Goal: Task Accomplishment & Management: Manage account settings

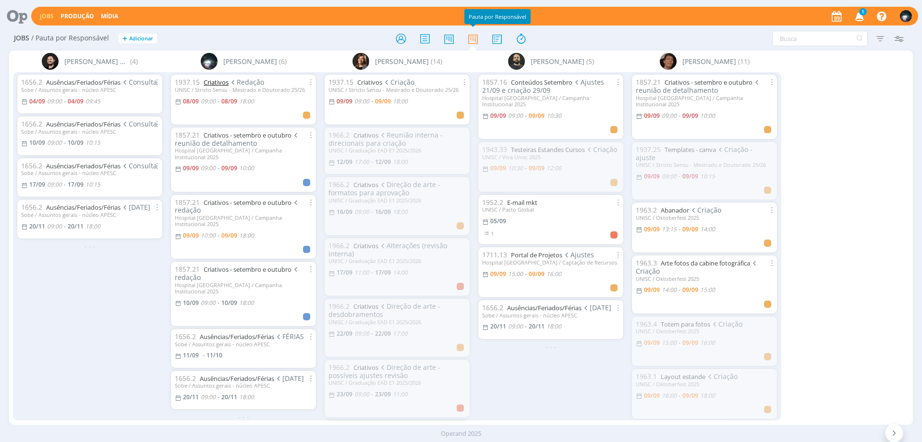
click at [214, 84] on link "Criativos" at bounding box center [216, 82] width 25 height 9
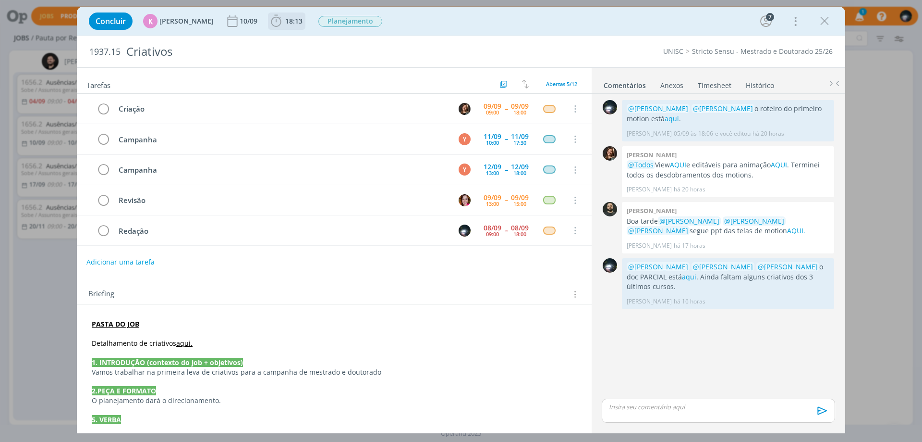
click at [270, 22] on icon "dialog" at bounding box center [276, 21] width 14 height 14
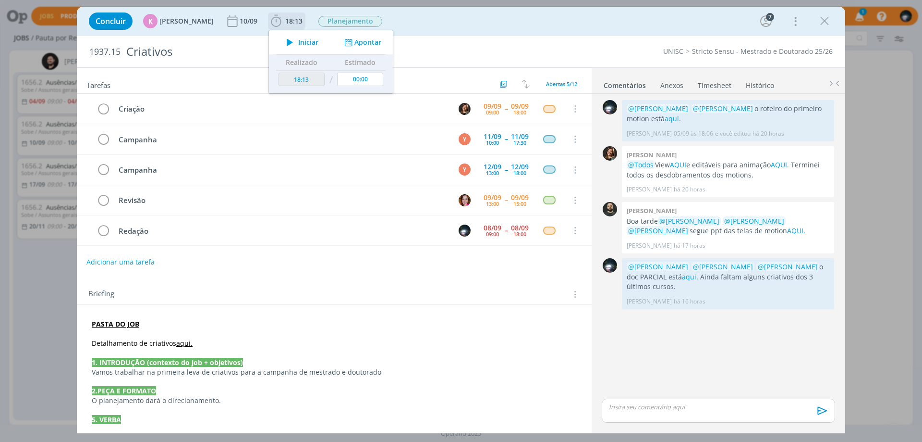
click at [369, 43] on button "Apontar" at bounding box center [362, 42] width 40 height 10
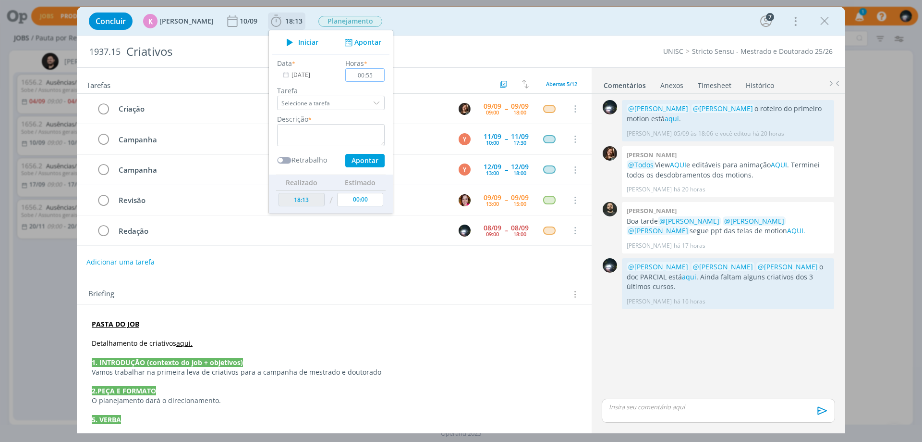
type input "00:55"
click at [327, 132] on textarea "dialog" at bounding box center [331, 135] width 108 height 22
type textarea "redação"
click at [350, 161] on button "Apontar" at bounding box center [364, 160] width 39 height 13
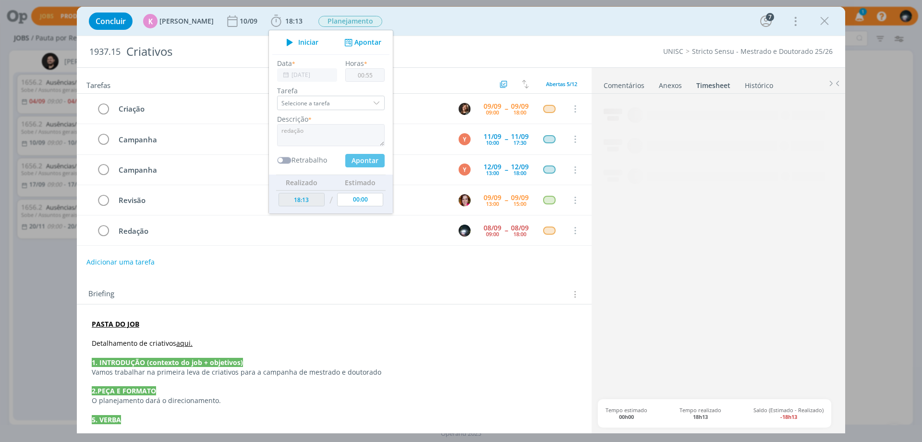
type input "19:08"
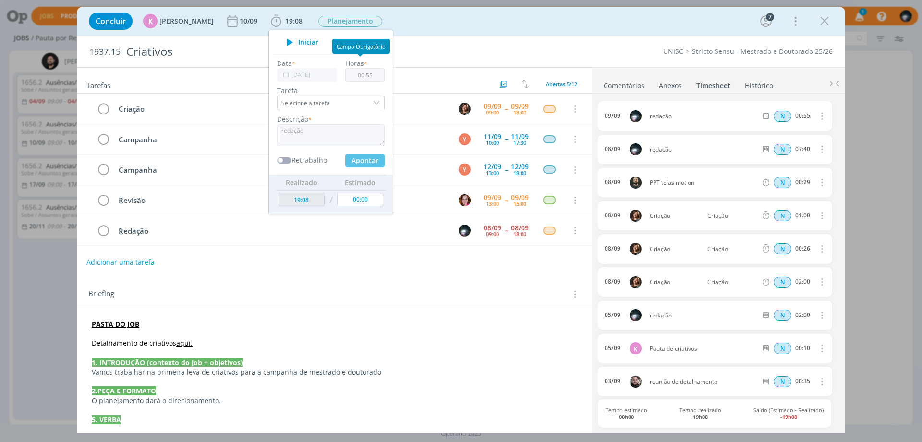
type input "00:00"
click at [416, 16] on div "Concluir K [PERSON_NAME] [DATE] 19:08 Iniciar Apontar Data * [DATE] Horas * 00:…" at bounding box center [461, 21] width 754 height 23
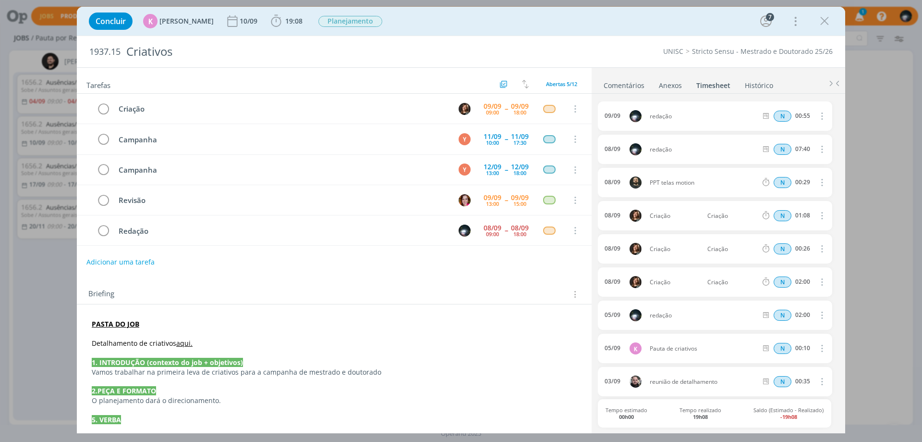
click at [614, 86] on link "Comentários" at bounding box center [624, 83] width 42 height 14
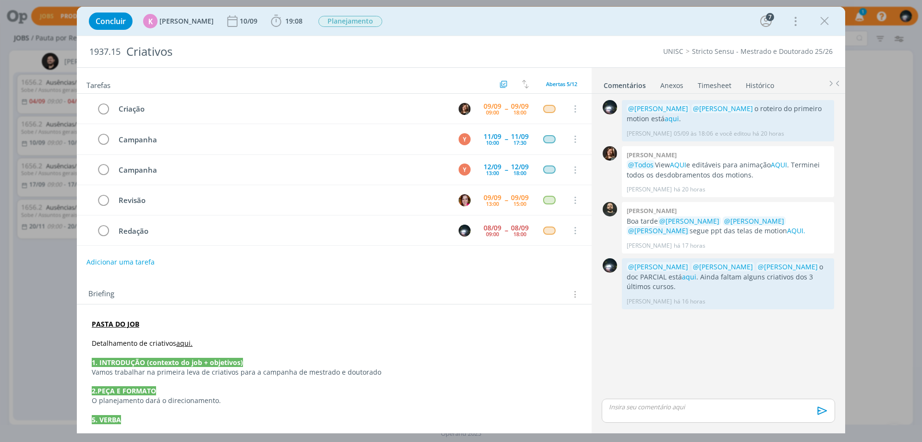
click at [636, 407] on p "dialog" at bounding box center [719, 406] width 218 height 9
click at [650, 412] on icon "dialog" at bounding box center [653, 414] width 8 height 8
paste input "[URL][DOMAIN_NAME]"
type input "[URL][DOMAIN_NAME]"
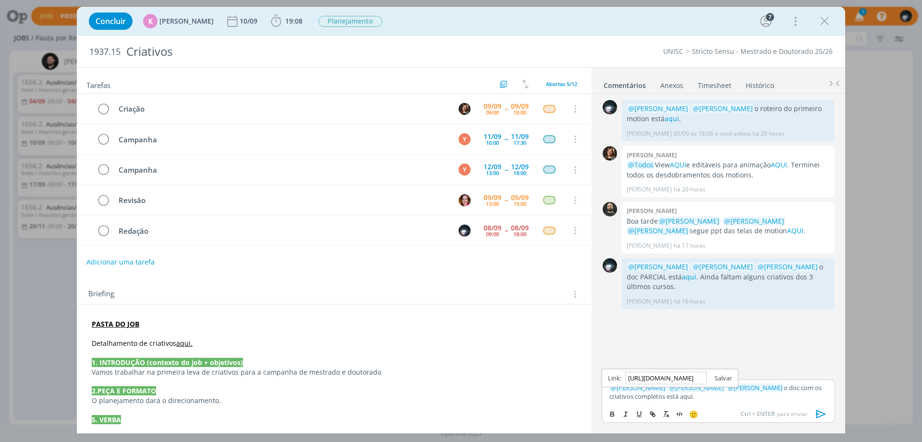
scroll to position [0, 0]
click at [719, 377] on link "dialog" at bounding box center [719, 377] width 25 height 9
click at [710, 393] on p "﻿ @ [PERSON_NAME] ﻿ ﻿ @ [PERSON_NAME] ﻿ ﻿ @ [PERSON_NAME] ﻿ o doc com os criati…" at bounding box center [719, 392] width 218 height 18
click at [821, 410] on icon "dialog" at bounding box center [821, 413] width 14 height 14
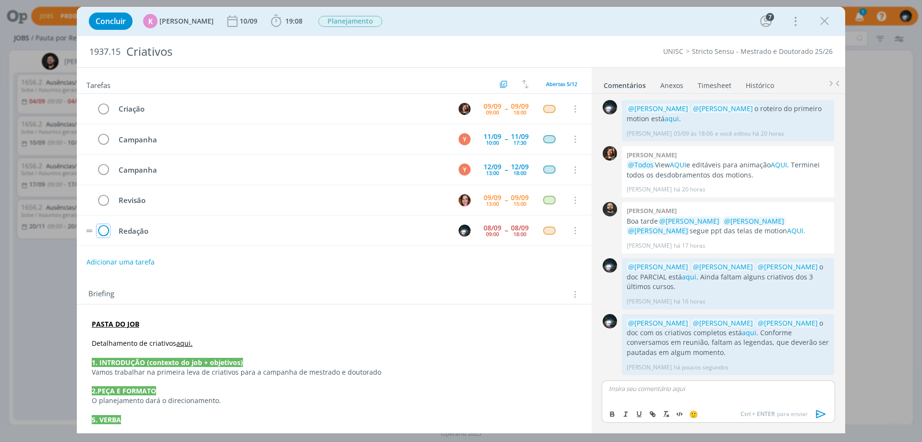
click at [102, 231] on icon "dialog" at bounding box center [103, 230] width 13 height 14
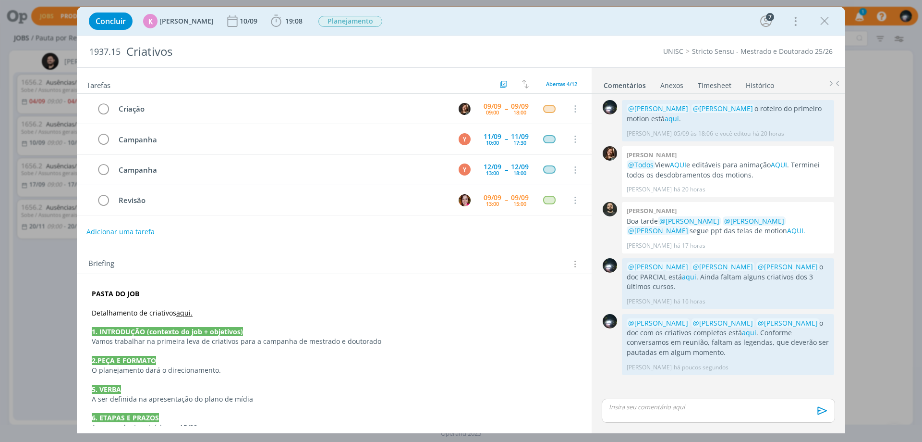
click at [827, 21] on icon "dialog" at bounding box center [825, 21] width 14 height 14
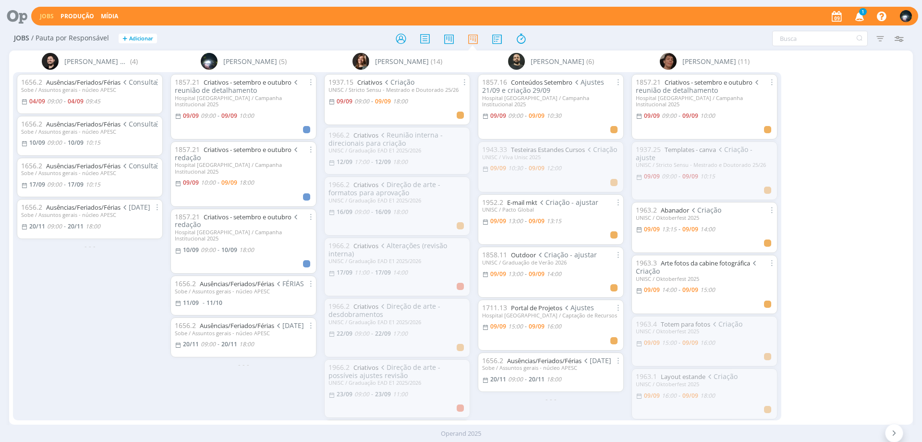
click at [861, 17] on icon "button" at bounding box center [860, 16] width 17 height 16
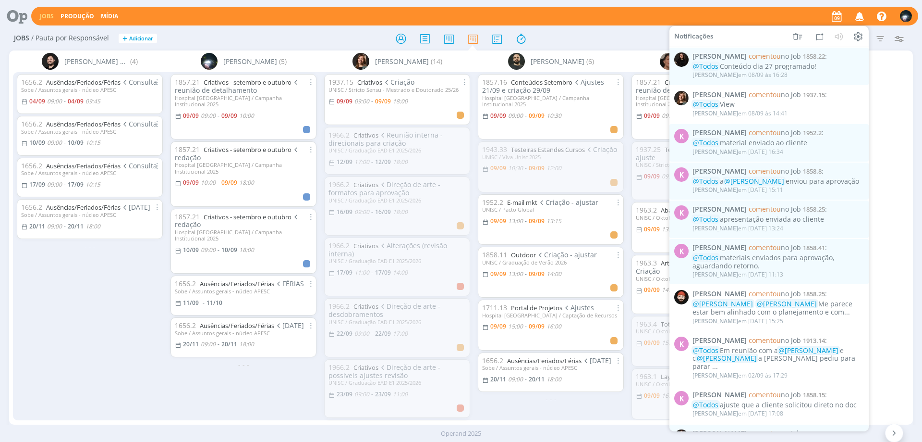
drag, startPoint x: 771, startPoint y: 18, endPoint x: 762, endPoint y: 15, distance: 9.7
click at [770, 18] on div "Jobs Produção Mídia Notificações [PERSON_NAME] comentou no Job 1858.22 : @Todos…" at bounding box center [474, 16] width 887 height 19
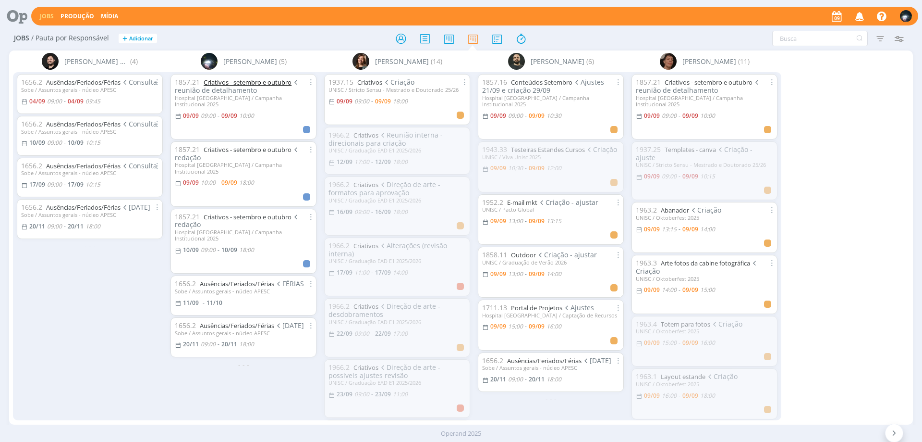
click at [221, 79] on link "Criativos - setembro e outubro" at bounding box center [248, 82] width 88 height 9
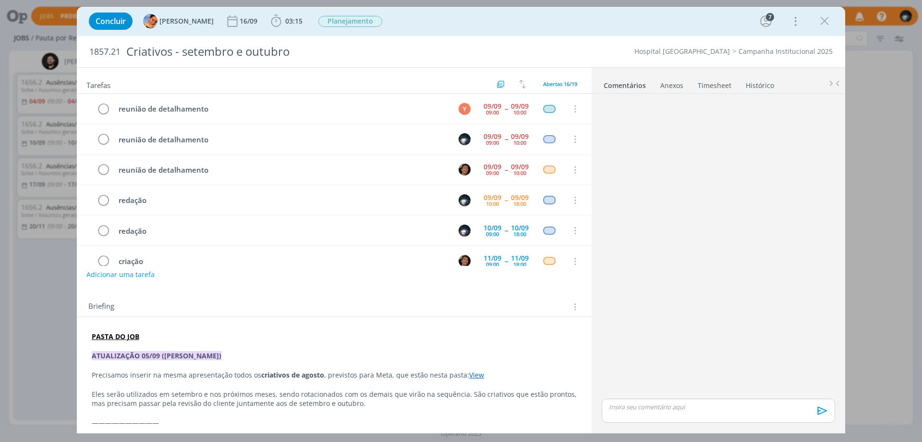
click at [717, 83] on link "Timesheet" at bounding box center [715, 83] width 35 height 14
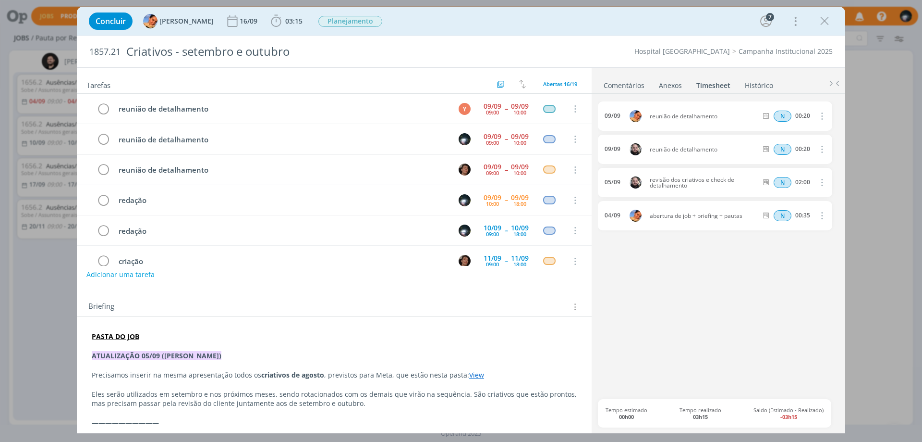
click at [619, 86] on link "Comentários" at bounding box center [624, 83] width 42 height 14
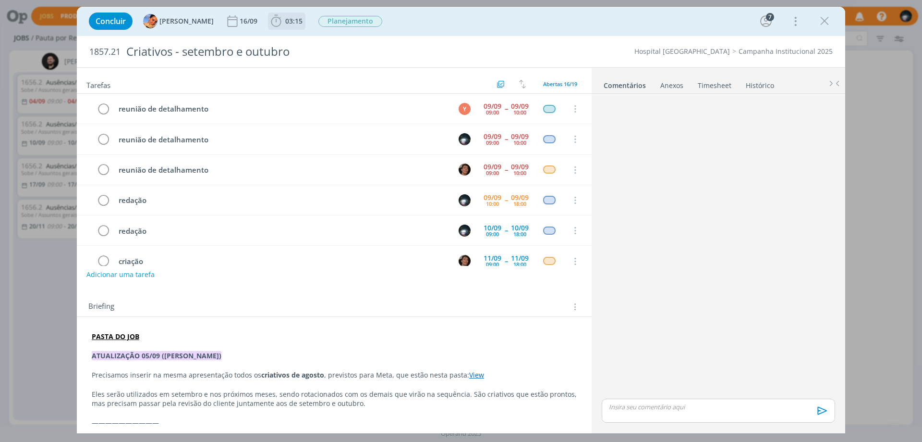
click at [269, 21] on icon "dialog" at bounding box center [276, 21] width 14 height 14
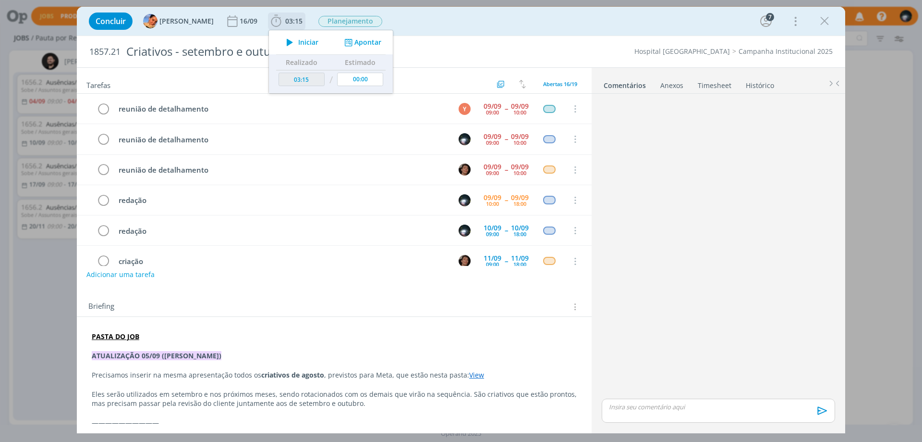
click at [347, 38] on button "Apontar" at bounding box center [362, 42] width 40 height 10
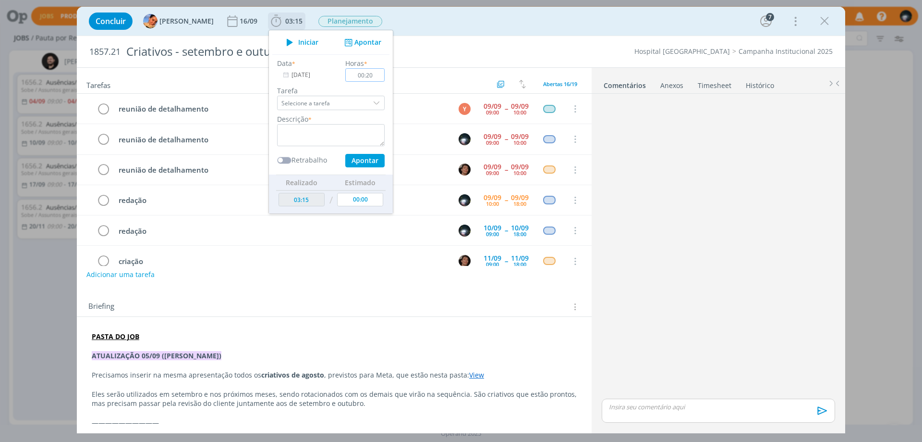
type input "00:20"
click at [364, 90] on label "Tarefa" at bounding box center [331, 91] width 108 height 10
click at [319, 132] on textarea "dialog" at bounding box center [331, 135] width 108 height 22
type textarea "reunião"
click at [345, 158] on button "Apontar" at bounding box center [364, 160] width 39 height 13
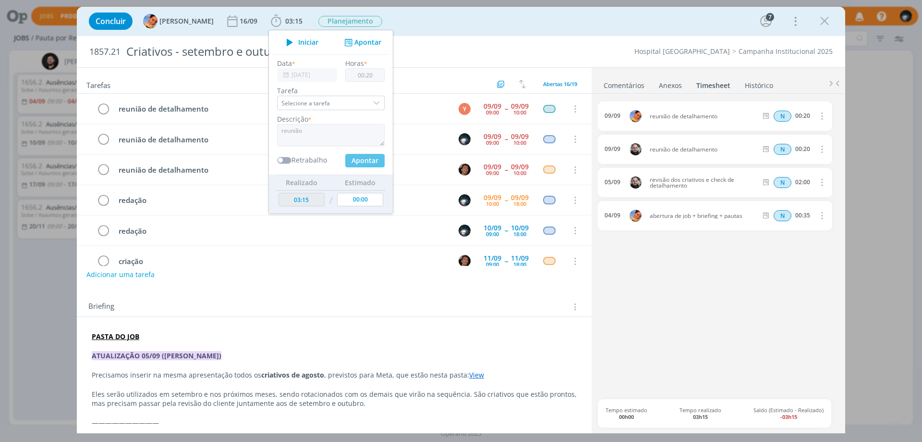
type input "03:35"
type input "00:00"
click at [406, 25] on div "Concluir [PERSON_NAME] [DATE] 03:35 Iniciar Apontar Data * [DATE] Horas * 00:00…" at bounding box center [461, 21] width 754 height 23
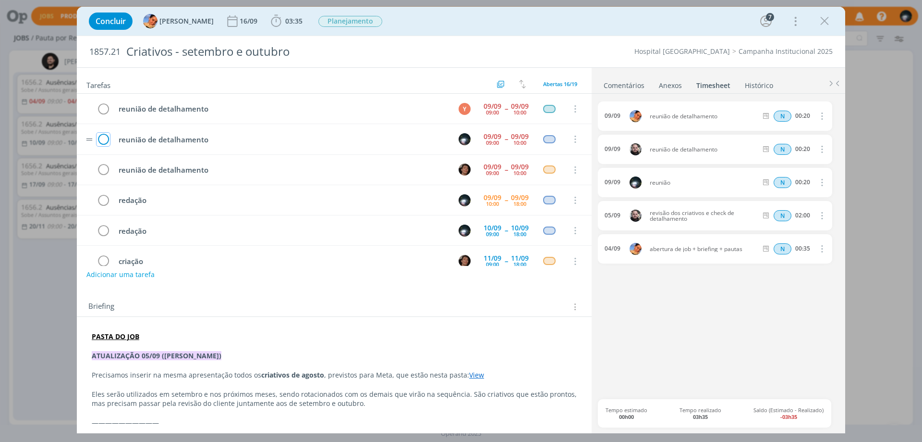
click at [104, 137] on icon "dialog" at bounding box center [103, 139] width 13 height 14
click at [826, 21] on icon "dialog" at bounding box center [825, 21] width 14 height 14
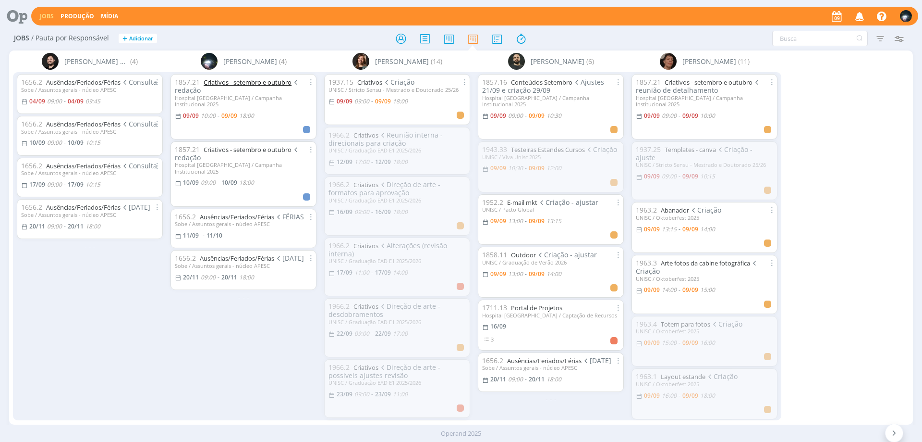
click at [214, 85] on link "Criativos - setembro e outubro" at bounding box center [248, 82] width 88 height 9
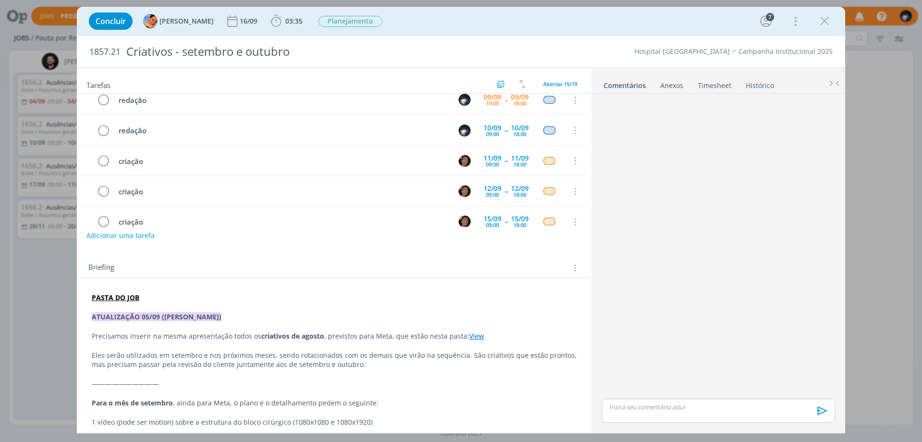
scroll to position [192, 0]
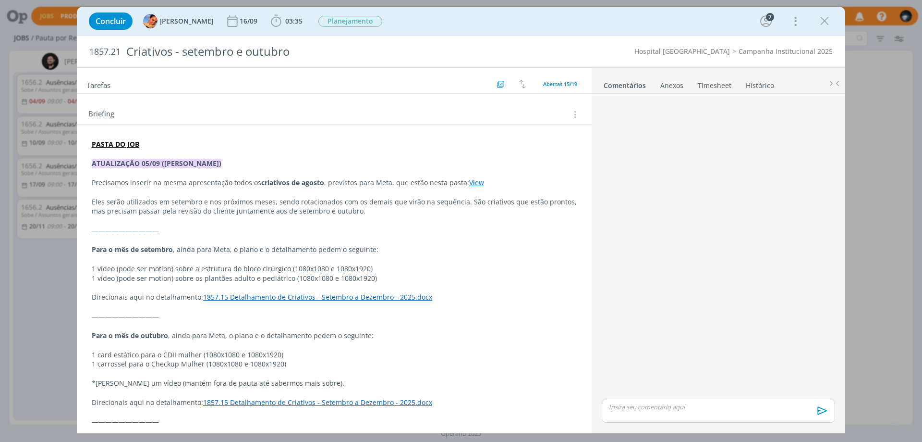
click at [469, 184] on link "View" at bounding box center [476, 182] width 15 height 9
click at [466, 203] on link "[URL][DOMAIN_NAME]" at bounding box center [442, 201] width 73 height 12
click at [471, 242] on p "dialog" at bounding box center [334, 240] width 484 height 10
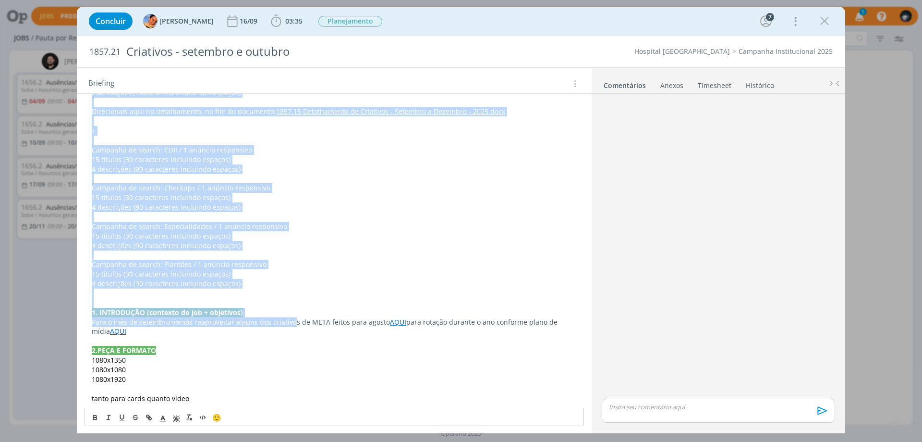
scroll to position [769, 0]
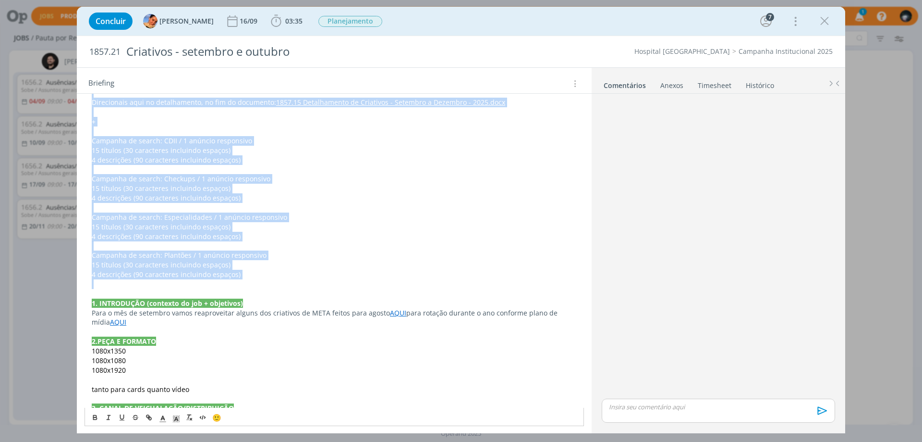
drag, startPoint x: 91, startPoint y: 152, endPoint x: 335, endPoint y: 293, distance: 281.8
click at [339, 291] on div "PASTA DO JOB ATUALIZAÇÃO 05/09 ([PERSON_NAME]) Precisamos inserir na mesma apre…" at bounding box center [335, 44] width 500 height 971
copy div "Lore i dol si ametcons , adipi elit Sedd, e tempo i u laboreetdolo magna a enim…"
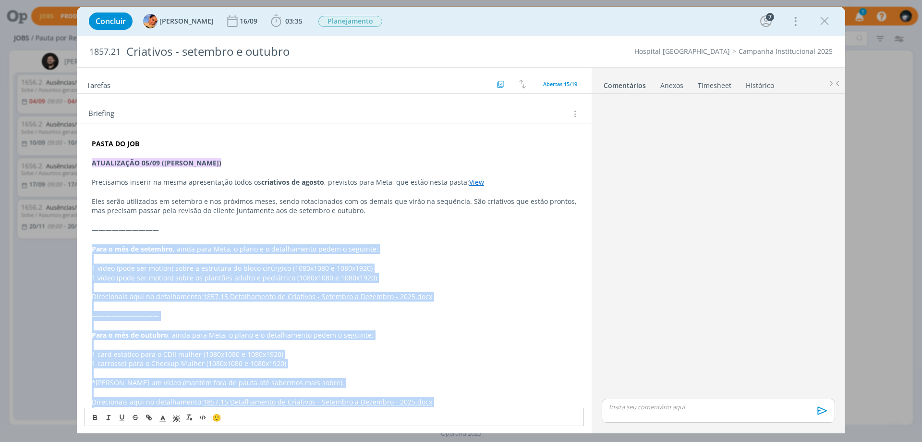
scroll to position [192, 0]
click at [211, 349] on p "dialog" at bounding box center [334, 345] width 485 height 10
